Goal: Information Seeking & Learning: Learn about a topic

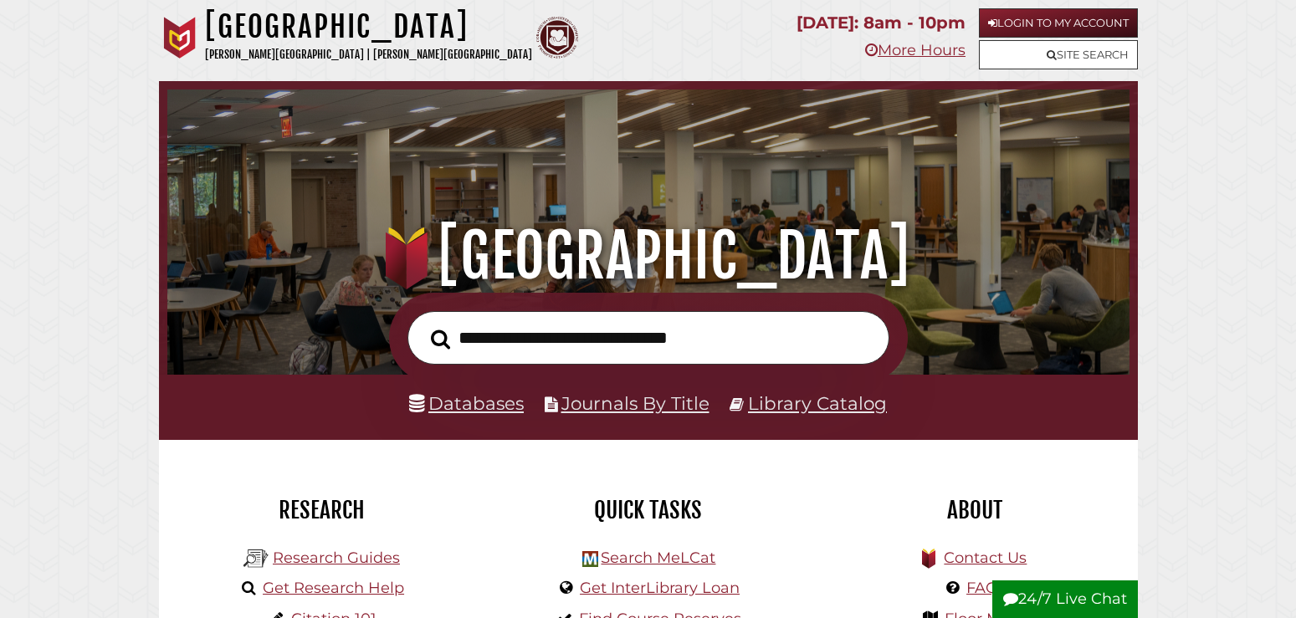
scroll to position [318, 954]
click at [735, 335] on input "text" at bounding box center [649, 338] width 482 height 54
paste input "**********"
type input "**********"
click at [423, 325] on button "Search" at bounding box center [441, 339] width 36 height 29
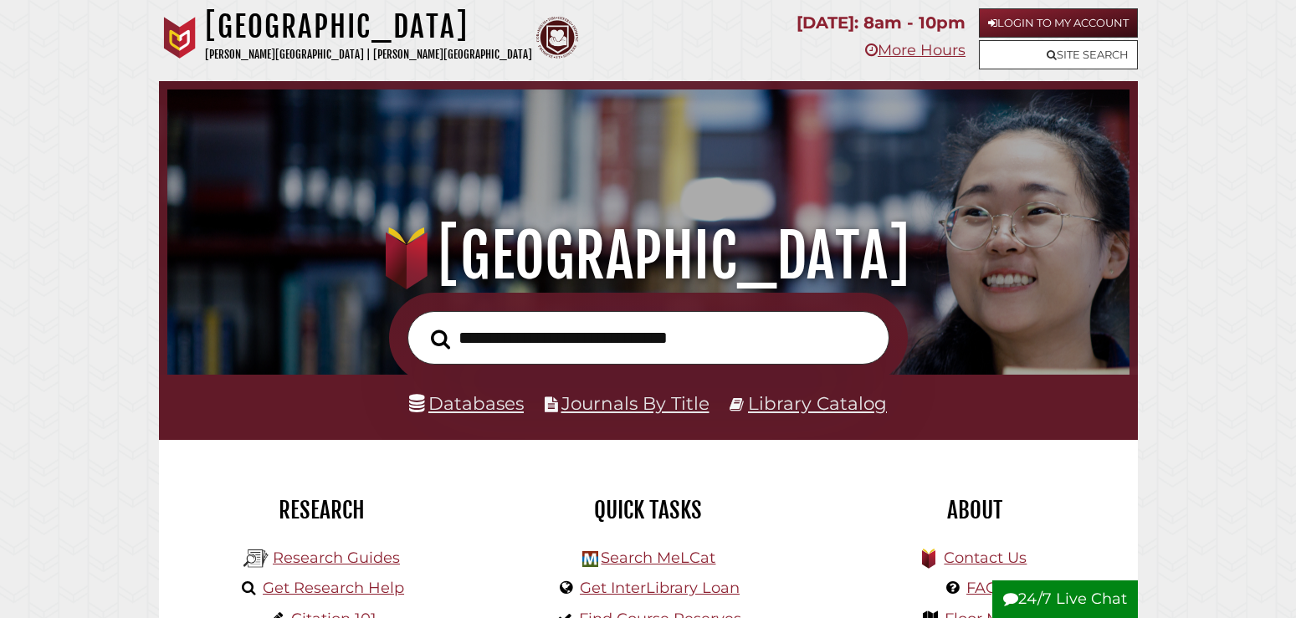
scroll to position [318, 954]
click at [459, 409] on link "Databases" at bounding box center [466, 403] width 115 height 22
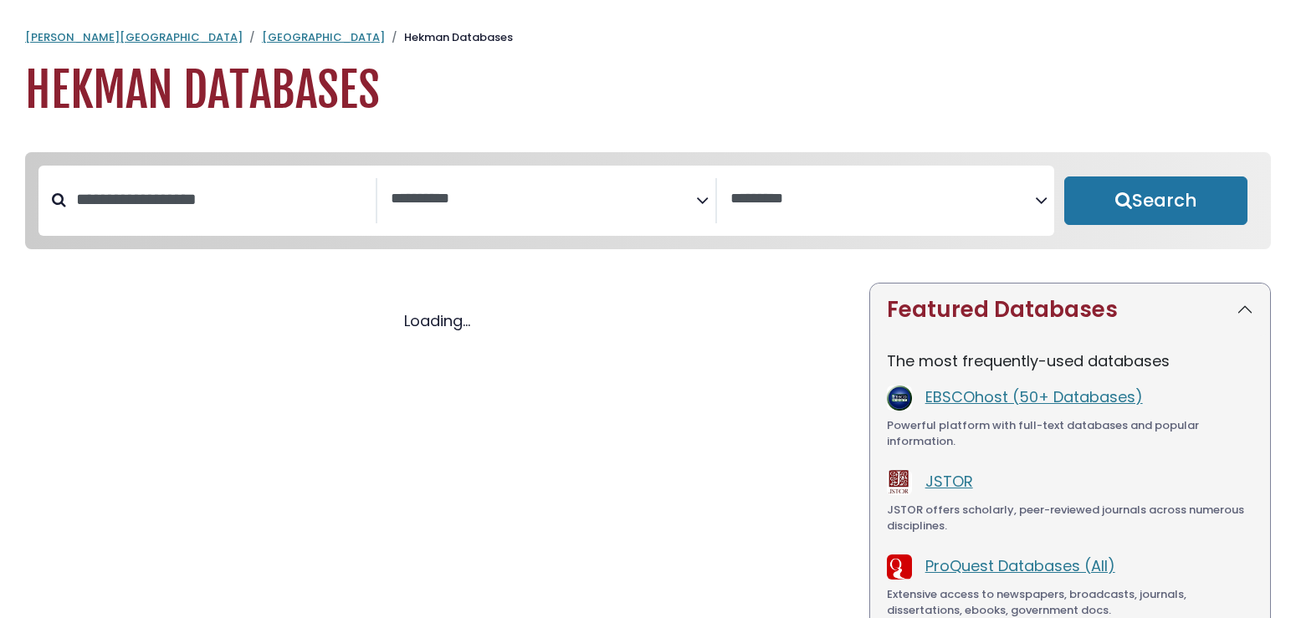
select select "Database Subject Filter"
select select "Database Vendors Filter"
select select "Database Subject Filter"
select select "Database Vendors Filter"
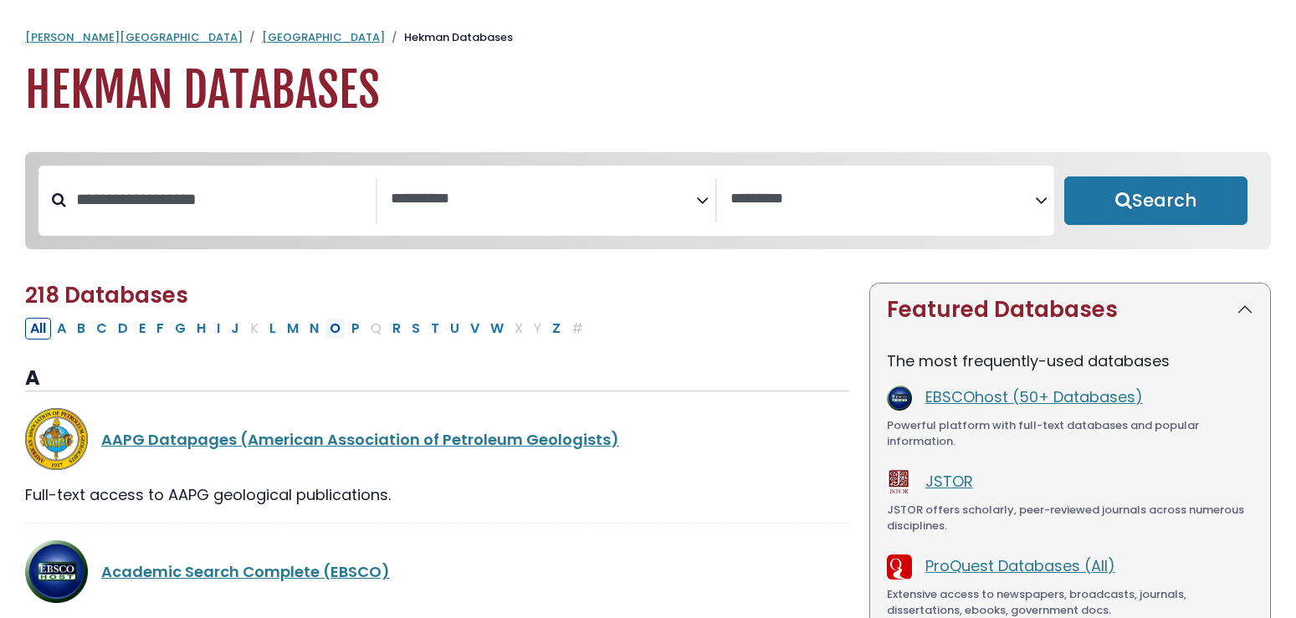
click at [331, 336] on button "O" at bounding box center [335, 329] width 21 height 22
select select "Database Subject Filter"
select select "Database Vendors Filter"
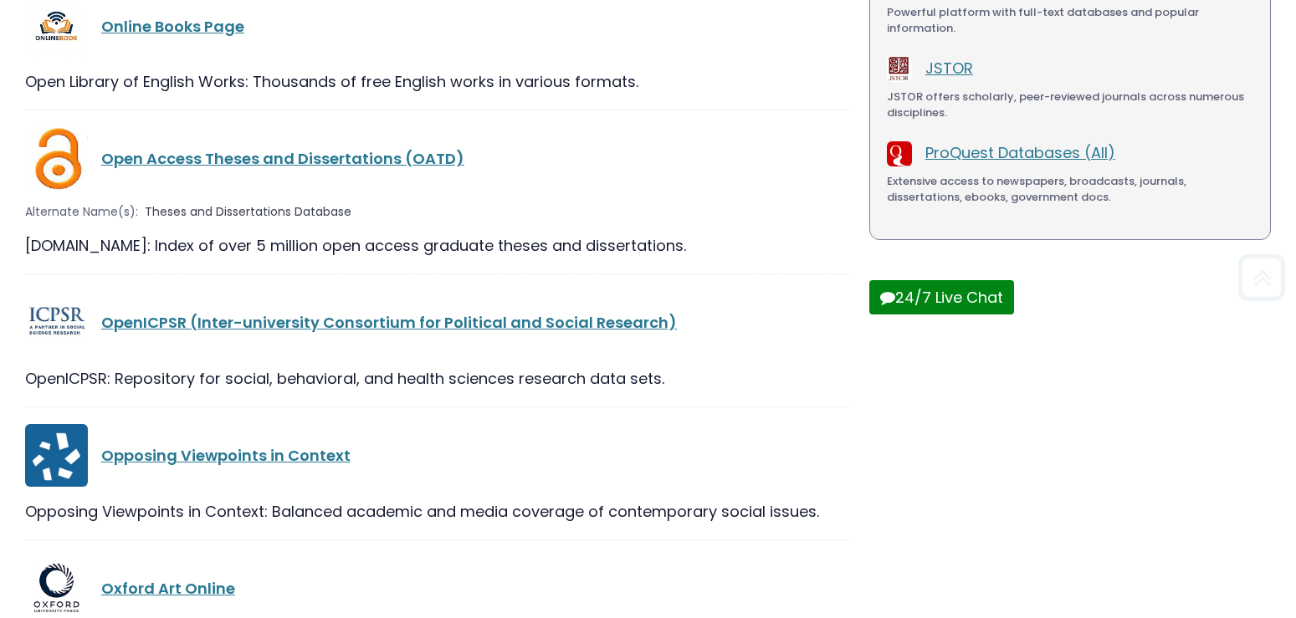
scroll to position [512, 0]
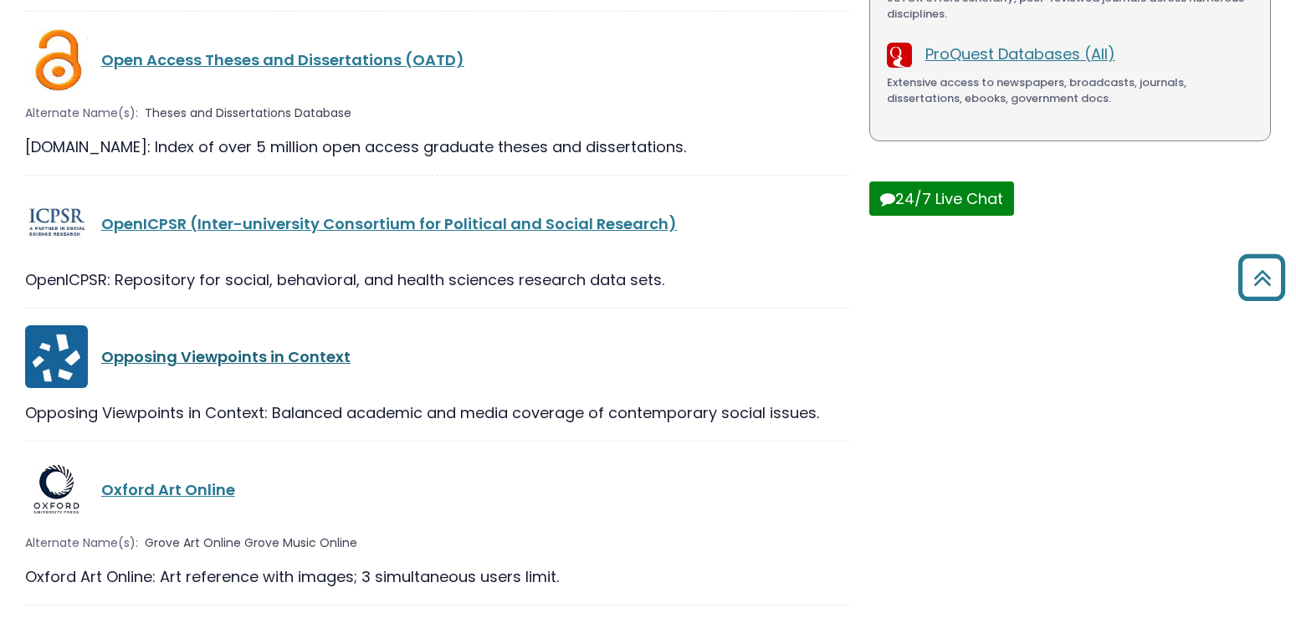
click at [267, 367] on link "Opposing Viewpoints in Context" at bounding box center [225, 356] width 249 height 21
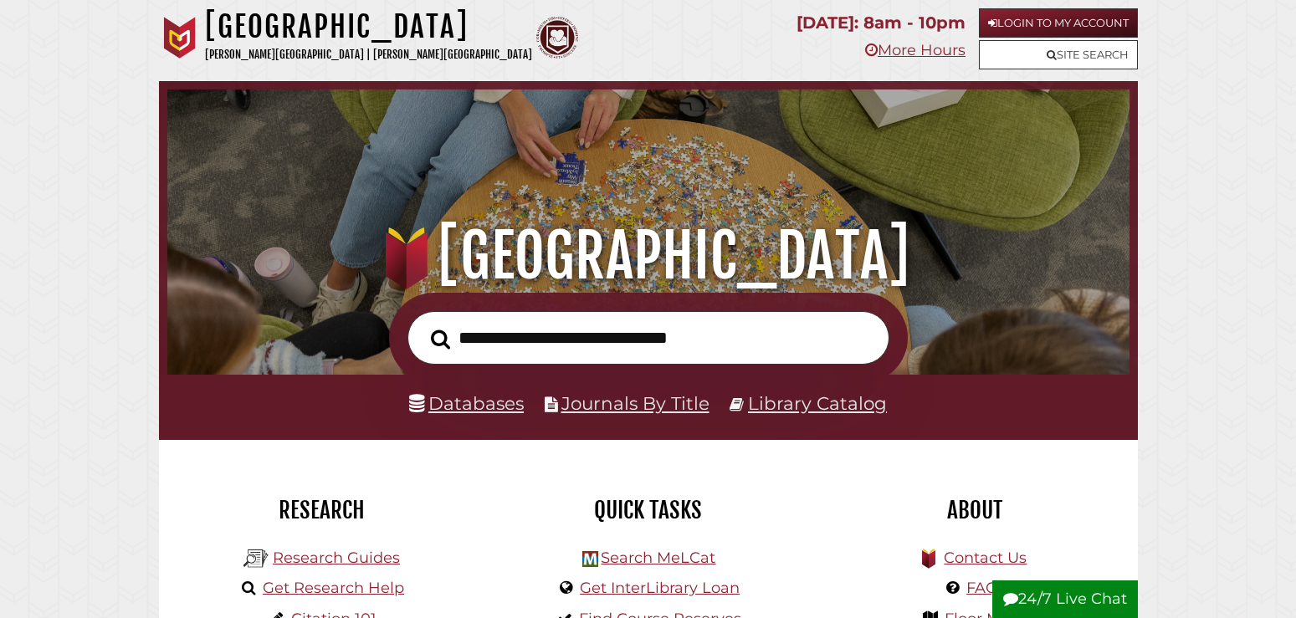
scroll to position [318, 954]
click at [555, 347] on input "text" at bounding box center [649, 338] width 482 height 54
paste input "**********"
type input "**********"
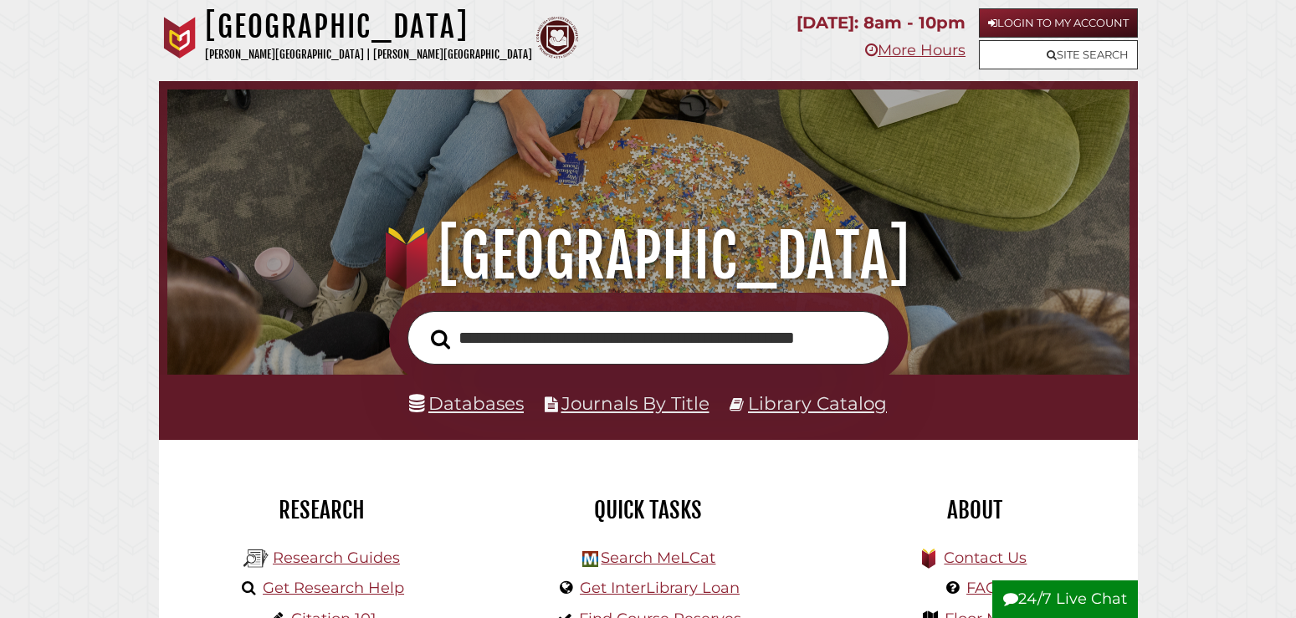
click at [423, 325] on button "Search" at bounding box center [441, 339] width 36 height 29
